Goal: Check status: Check status

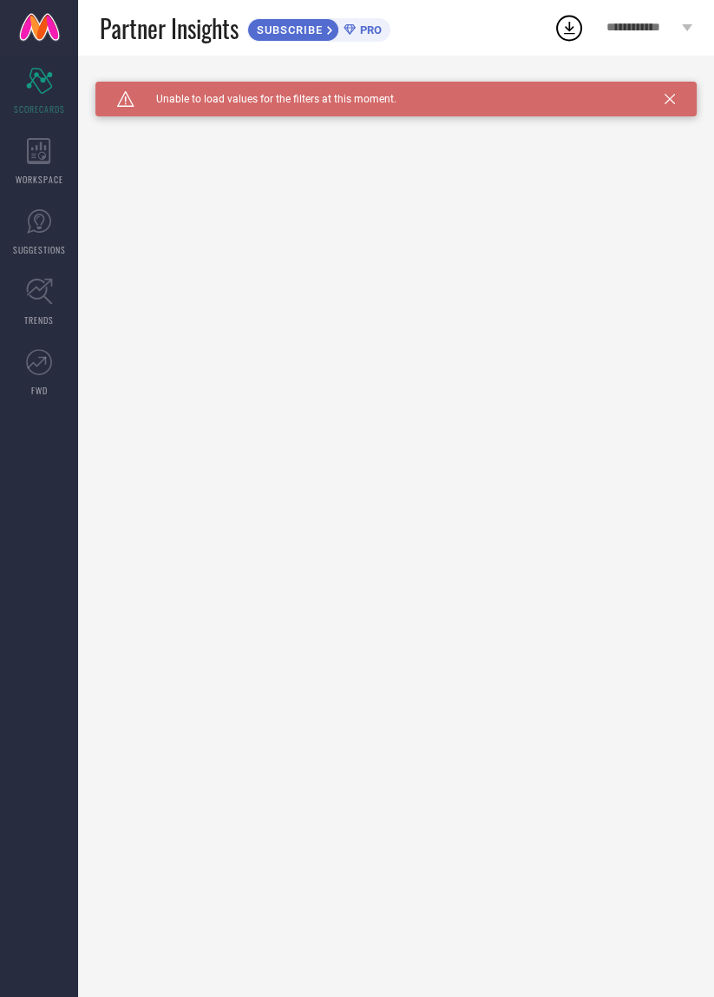
click at [43, 37] on link at bounding box center [39, 28] width 78 height 56
